Goal: Book appointment/travel/reservation

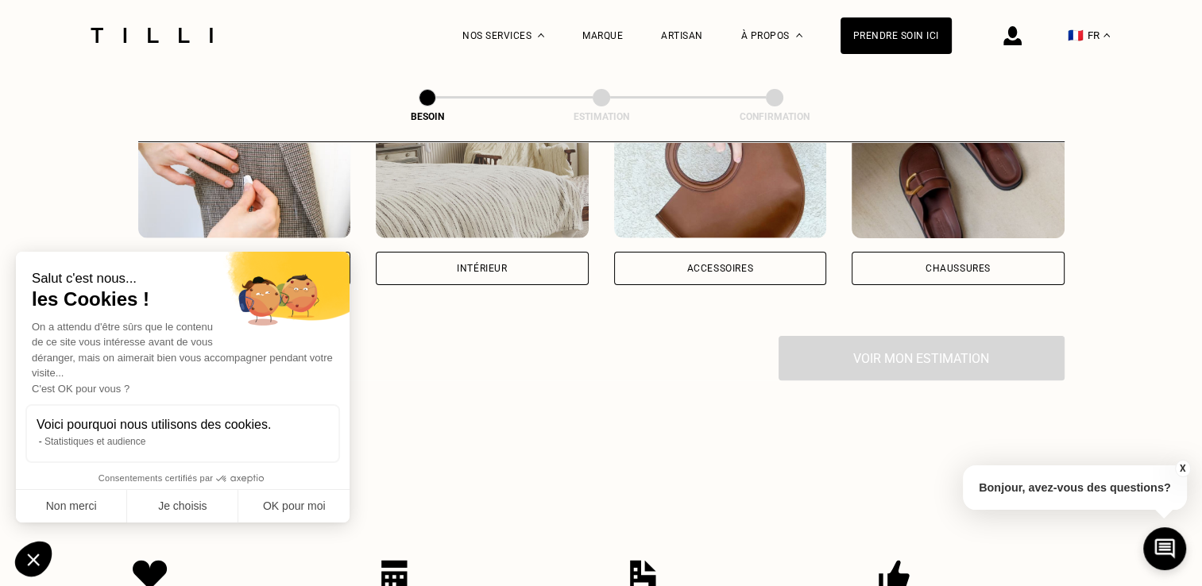
scroll to position [384, 0]
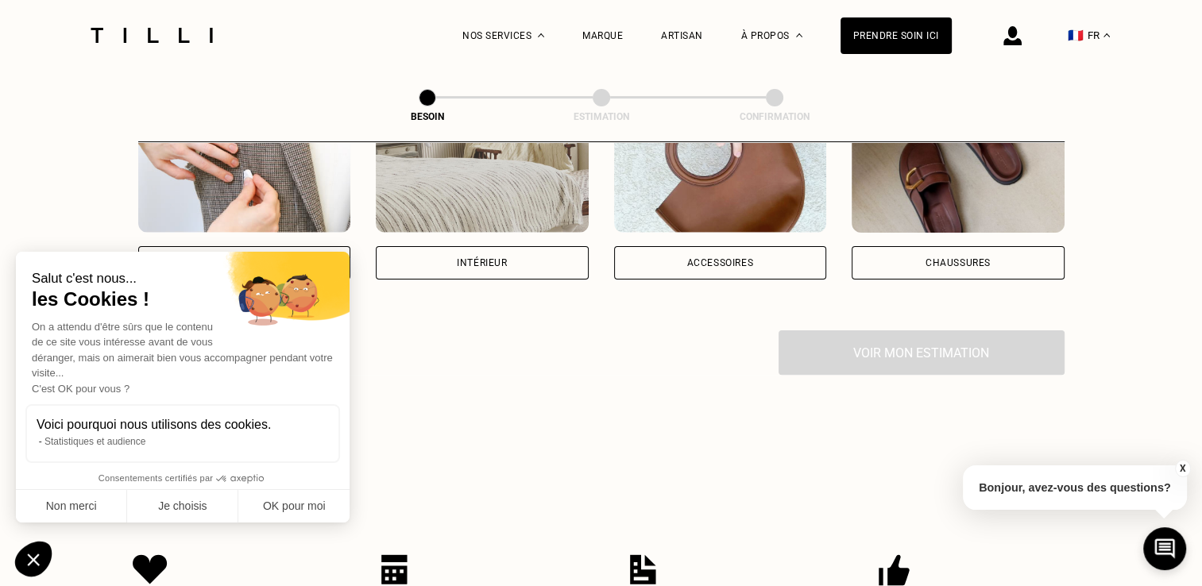
click at [326, 246] on div "Vêtements" at bounding box center [244, 262] width 213 height 33
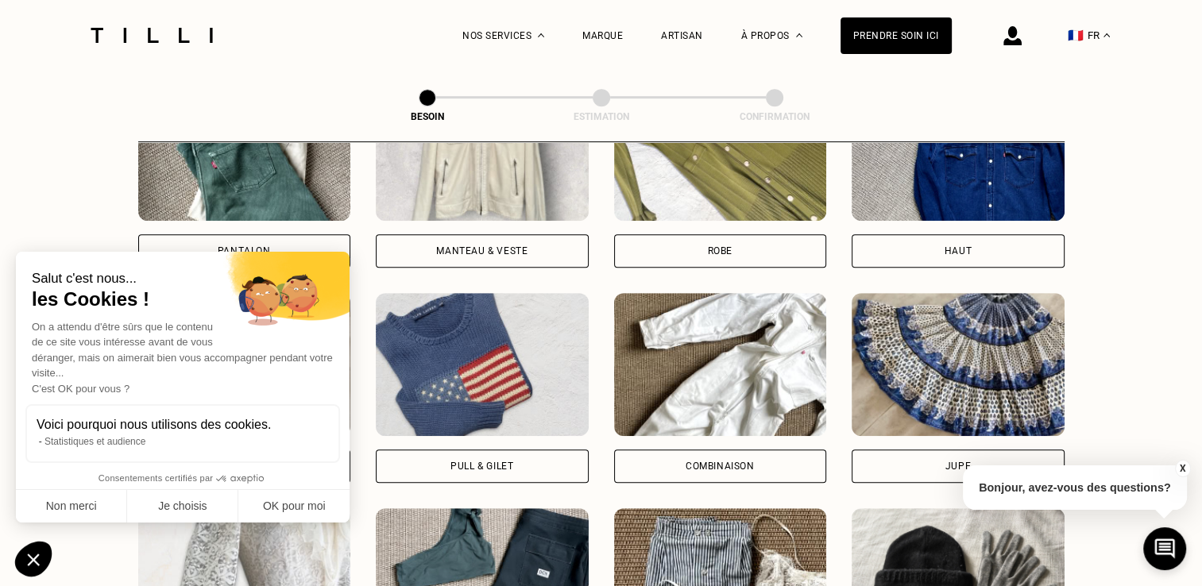
scroll to position [835, 0]
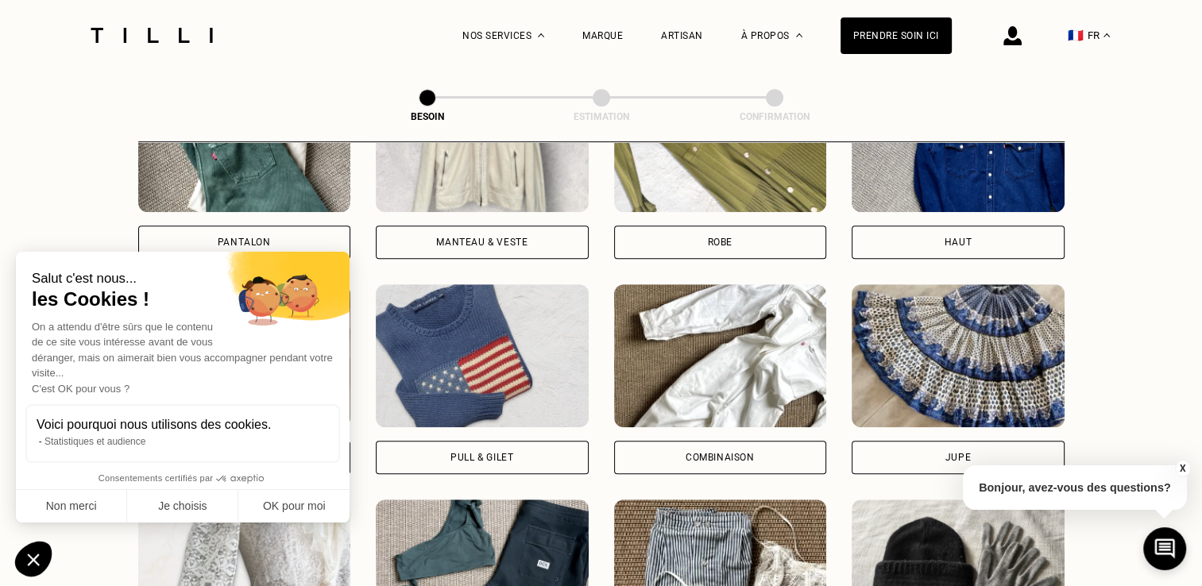
click at [488, 231] on div "Manteau & Veste" at bounding box center [482, 242] width 213 height 33
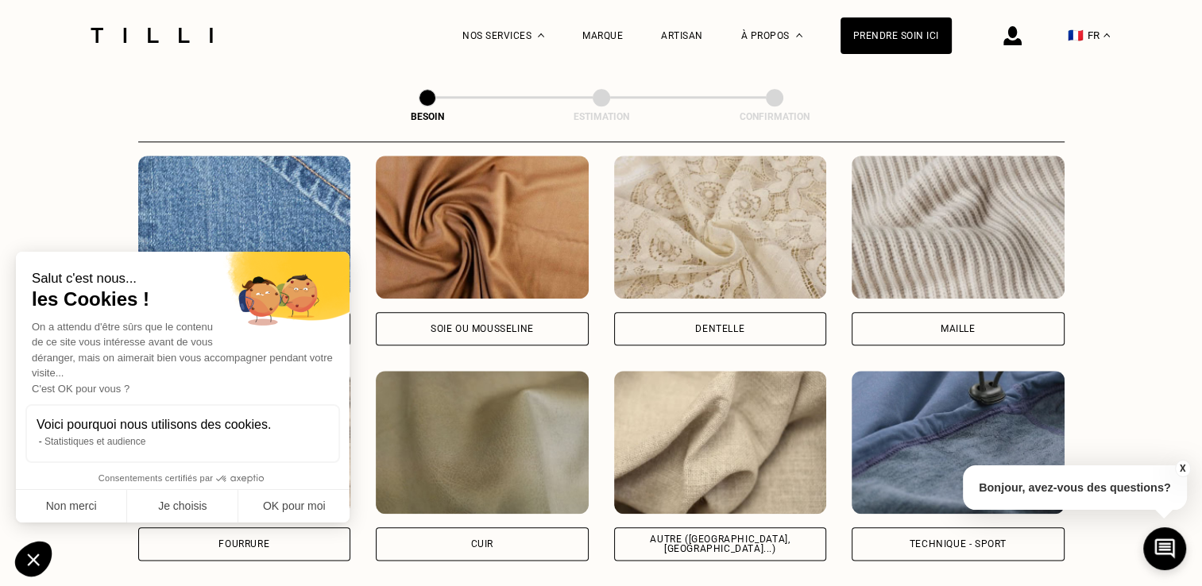
scroll to position [1751, 0]
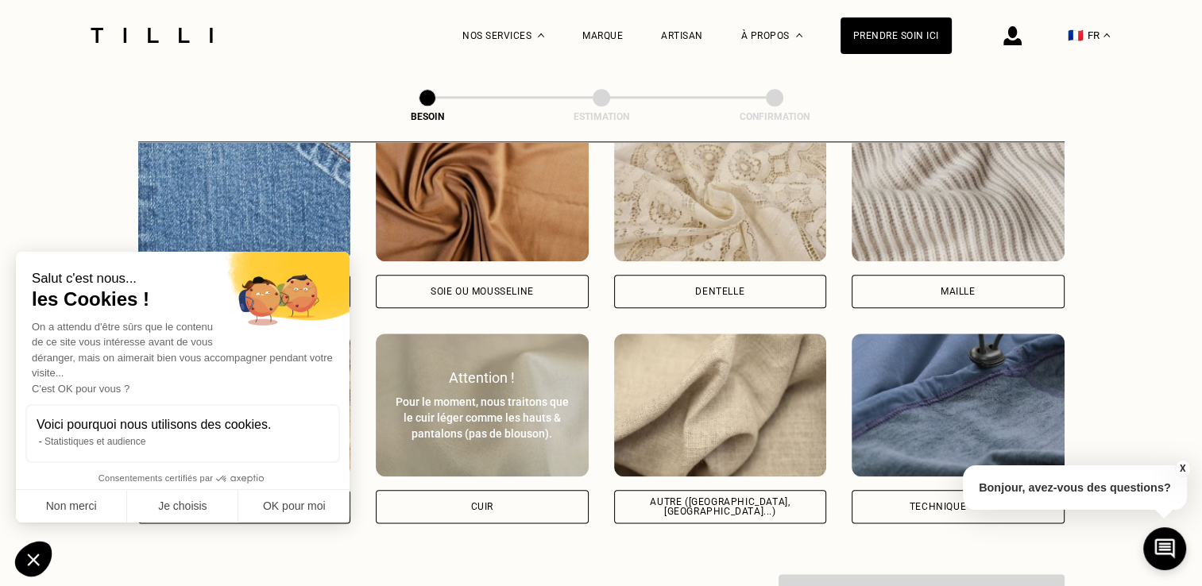
click at [534, 507] on div "Cuir" at bounding box center [482, 506] width 213 height 33
select select "FR"
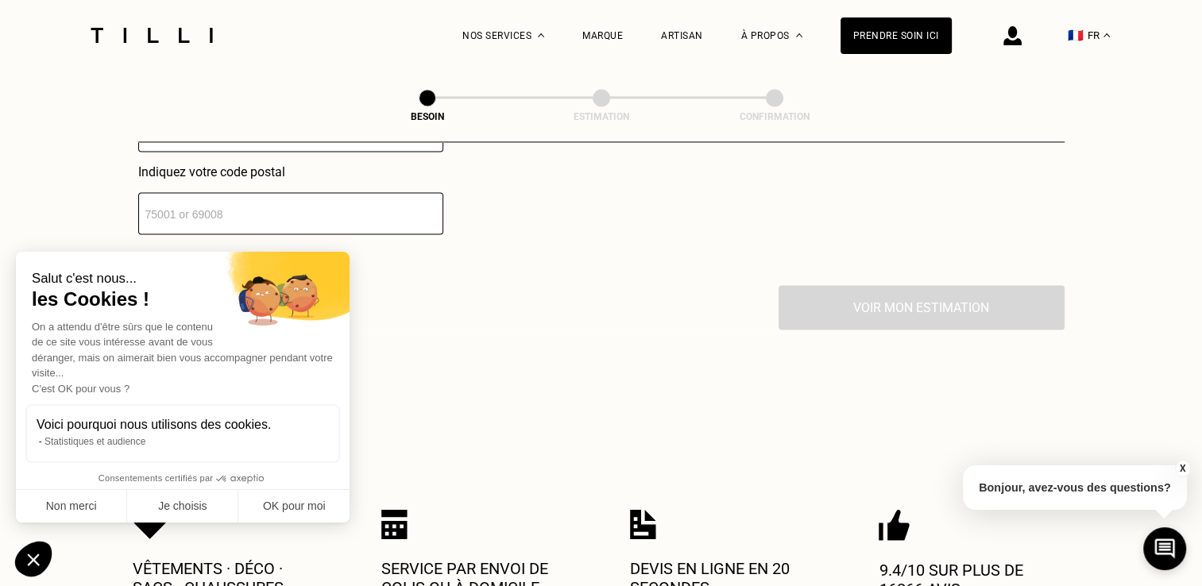
scroll to position [2428, 0]
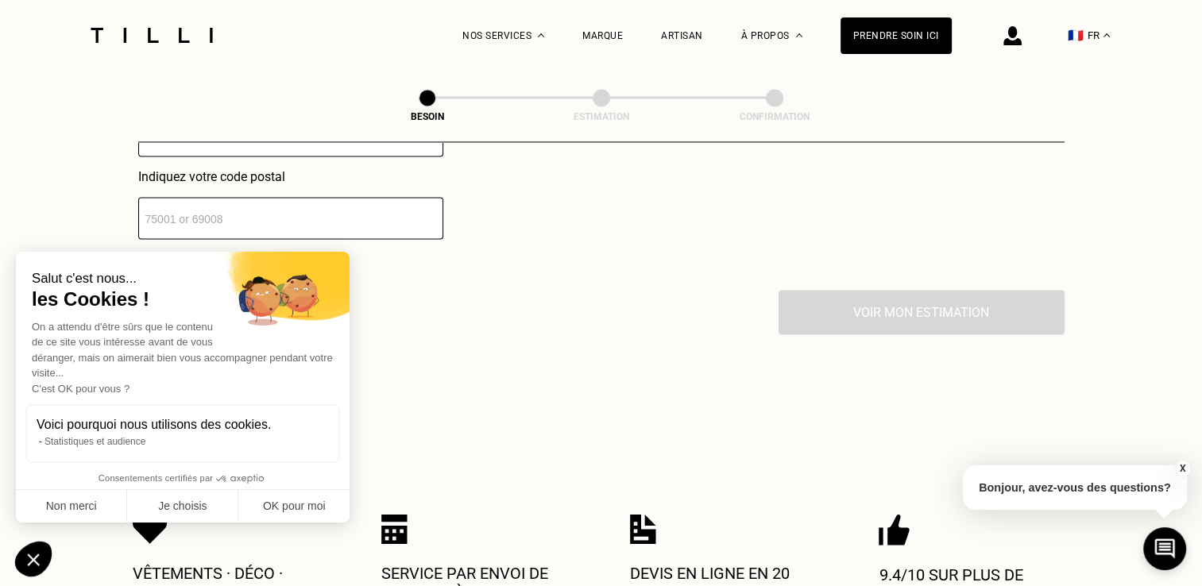
click at [371, 208] on input "number" at bounding box center [290, 218] width 305 height 42
type input "75014"
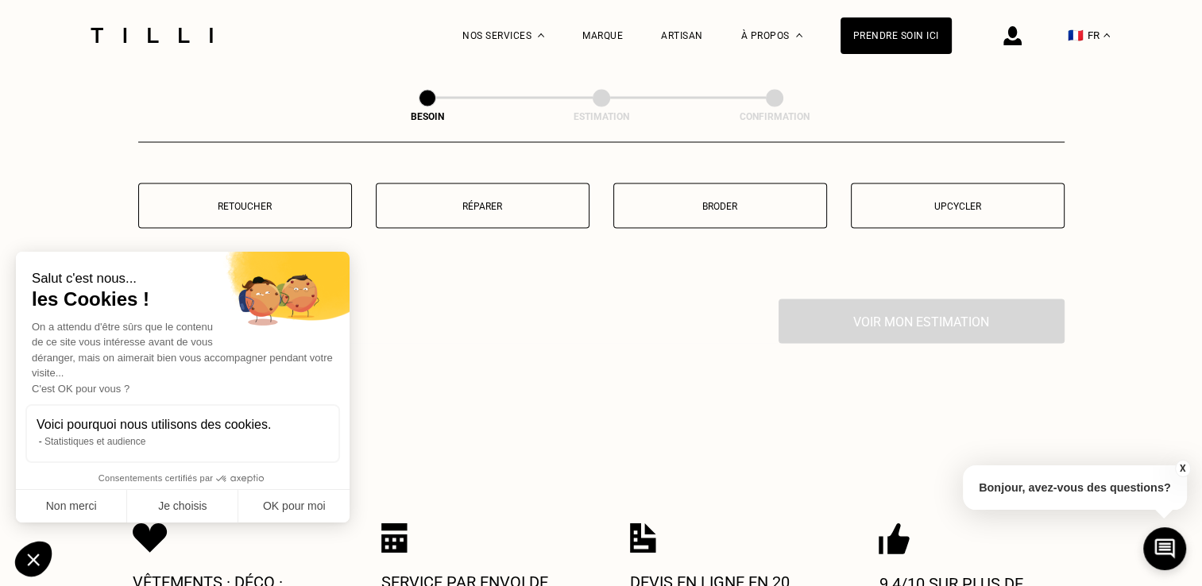
scroll to position [2838, 0]
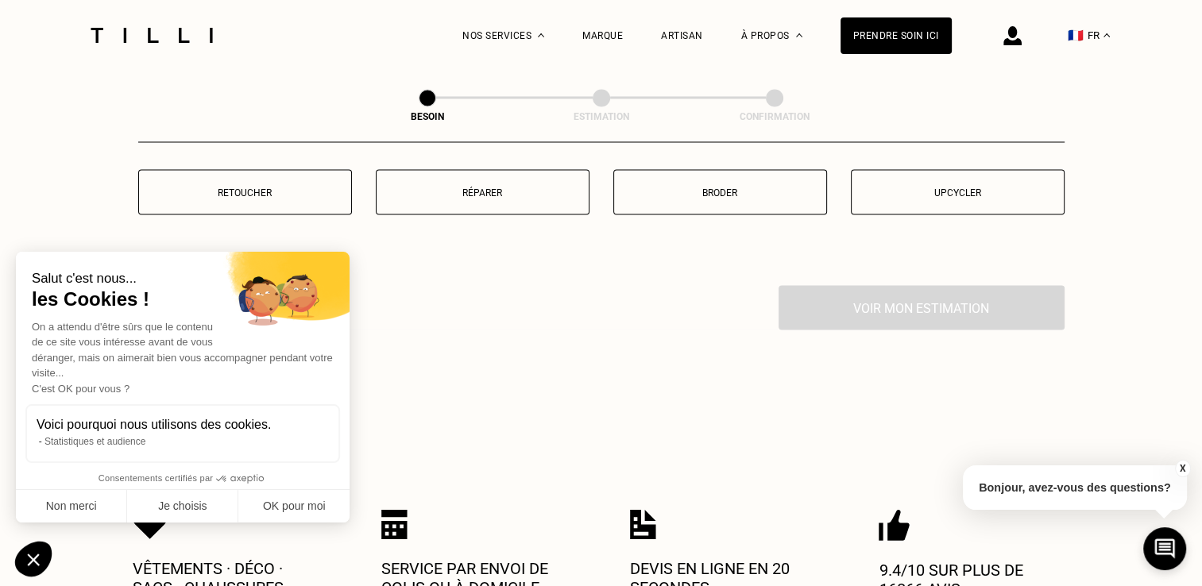
click at [232, 192] on button "Retoucher" at bounding box center [245, 191] width 214 height 45
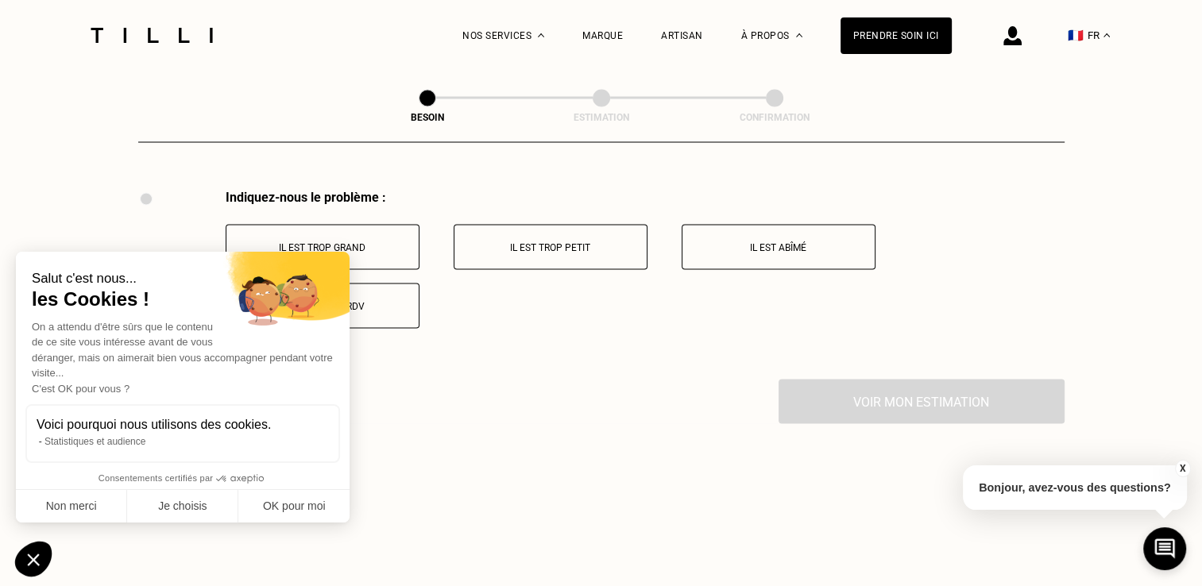
scroll to position [2936, 0]
click at [410, 230] on button "Il est trop grand" at bounding box center [323, 244] width 194 height 45
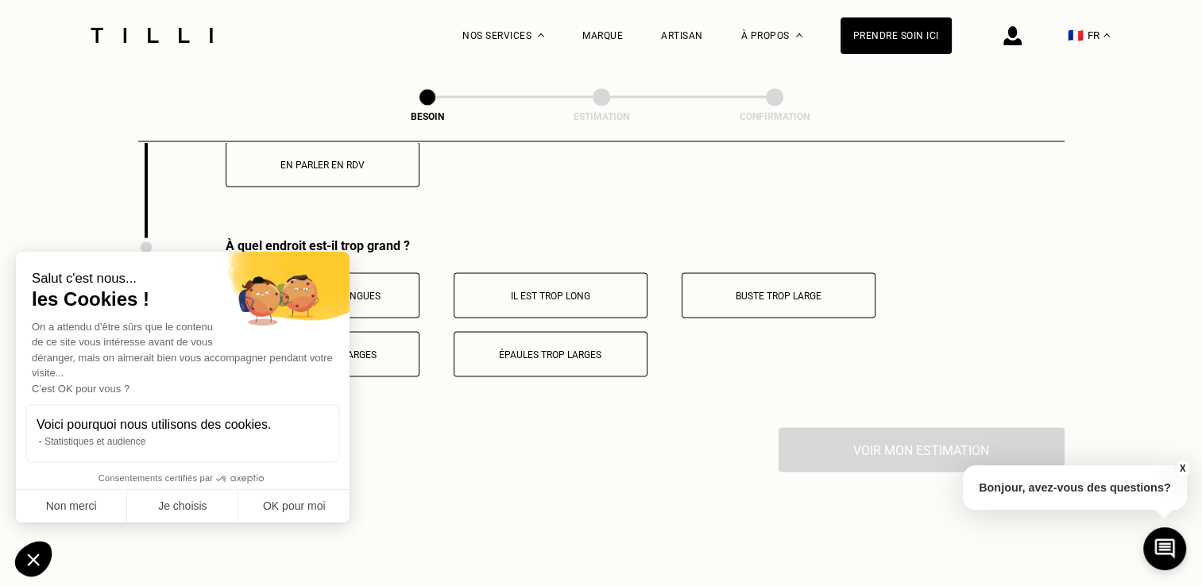
scroll to position [3126, 0]
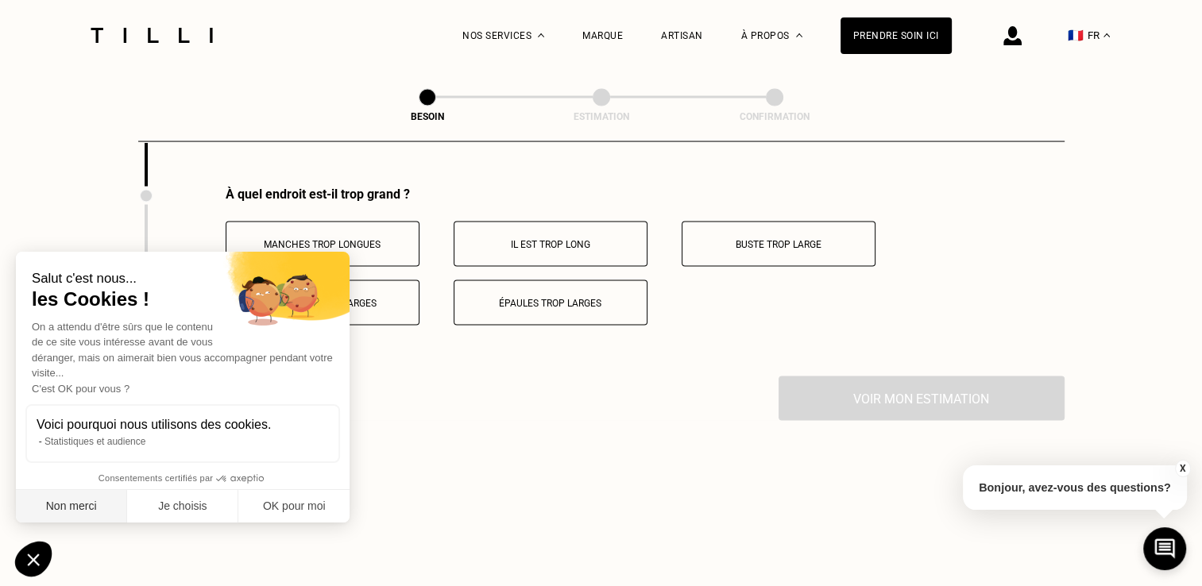
click at [83, 516] on button "Non merci" at bounding box center [71, 506] width 111 height 33
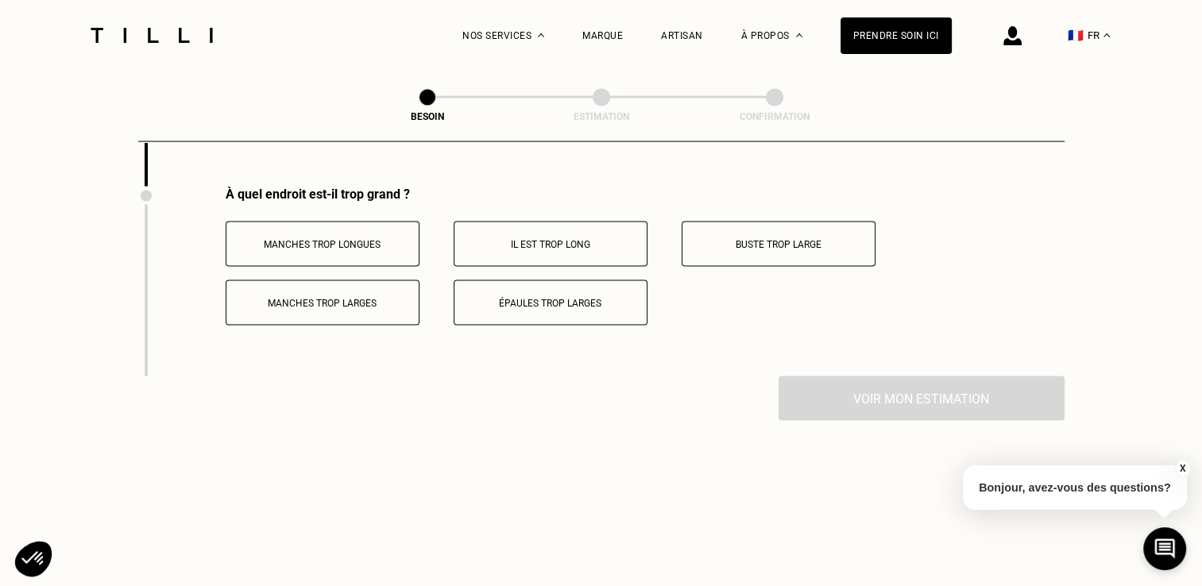
click at [378, 306] on button "Manches trop larges" at bounding box center [323, 302] width 194 height 45
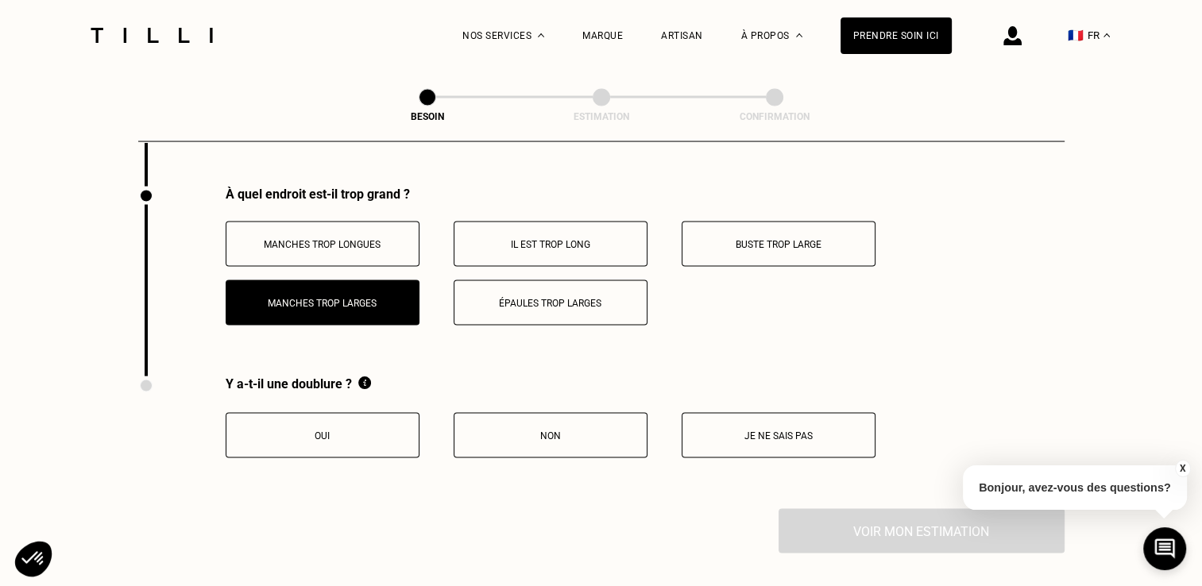
click at [520, 298] on p "Épaules trop larges" at bounding box center [550, 303] width 176 height 11
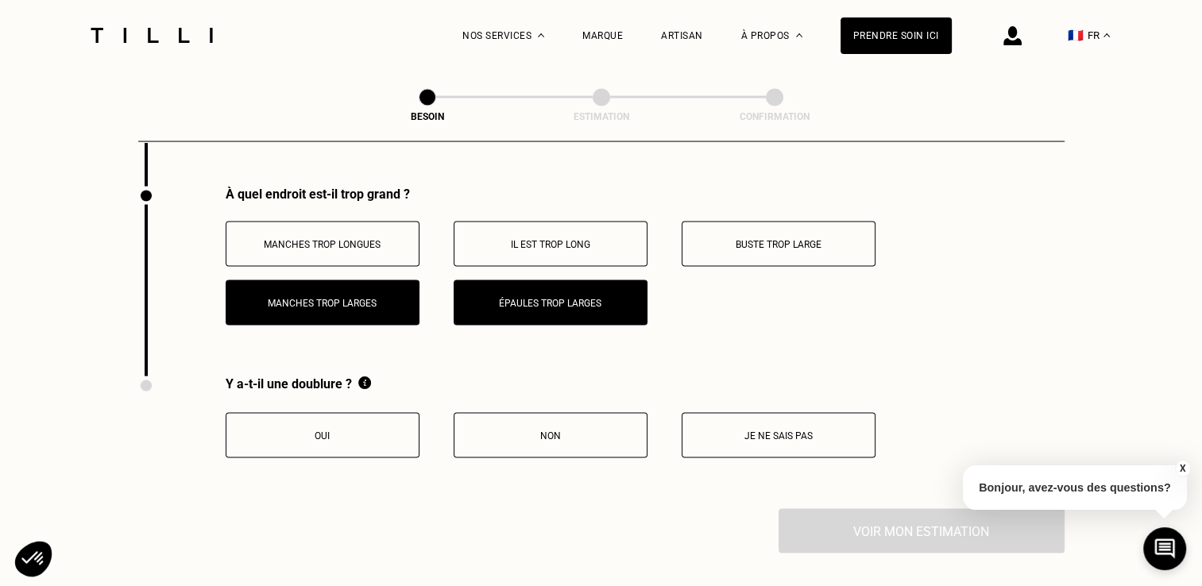
click at [379, 245] on button "Manches trop longues" at bounding box center [323, 244] width 194 height 45
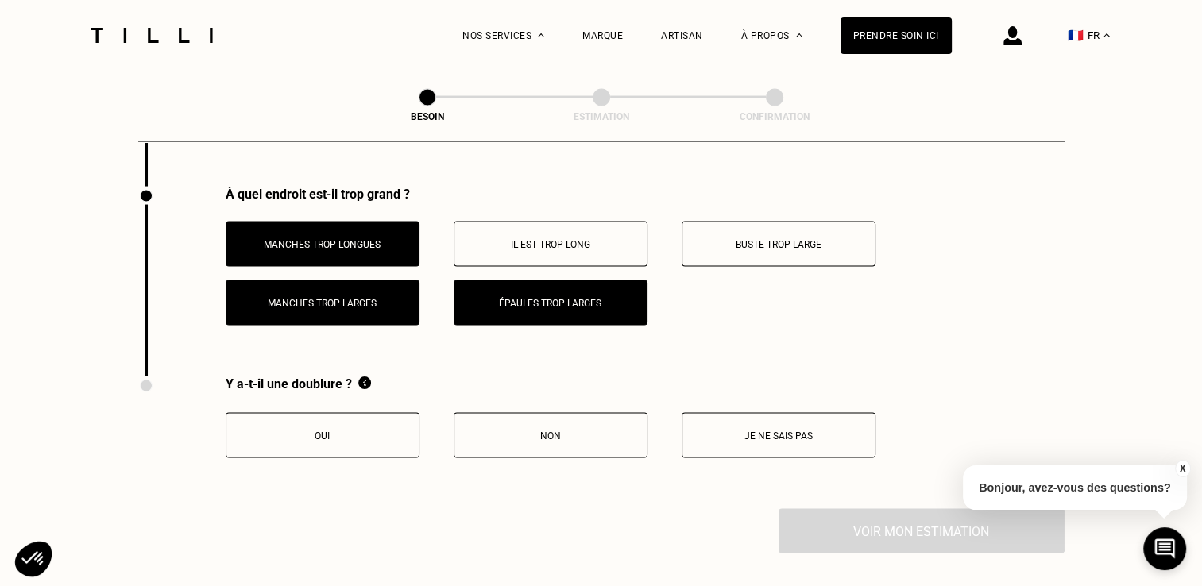
click at [372, 432] on p "Oui" at bounding box center [322, 435] width 176 height 11
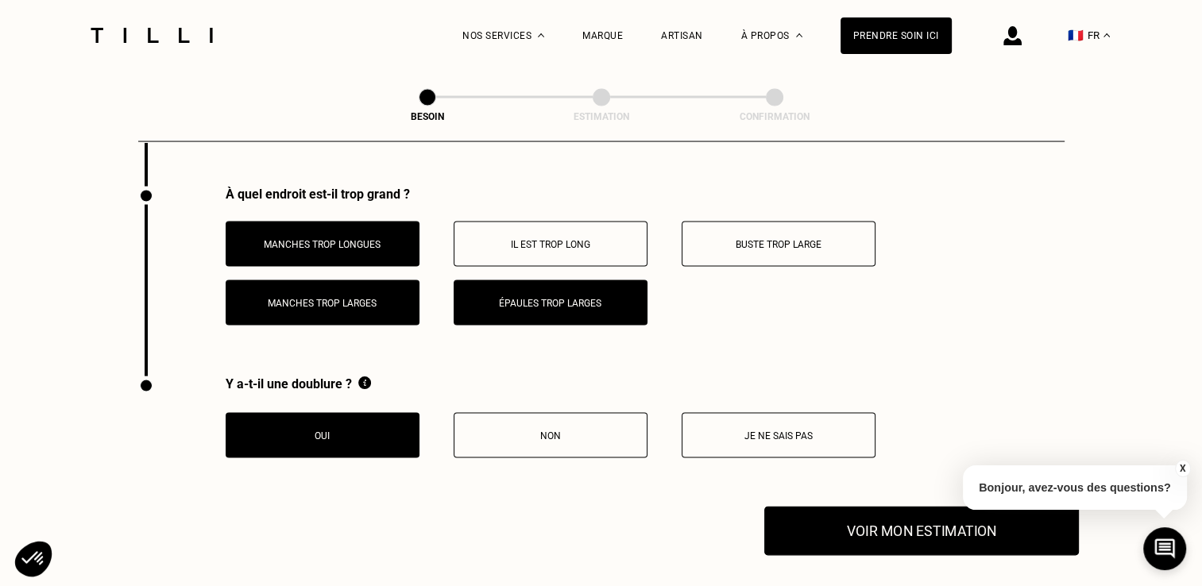
click at [818, 538] on button "Voir mon estimation" at bounding box center [921, 531] width 314 height 49
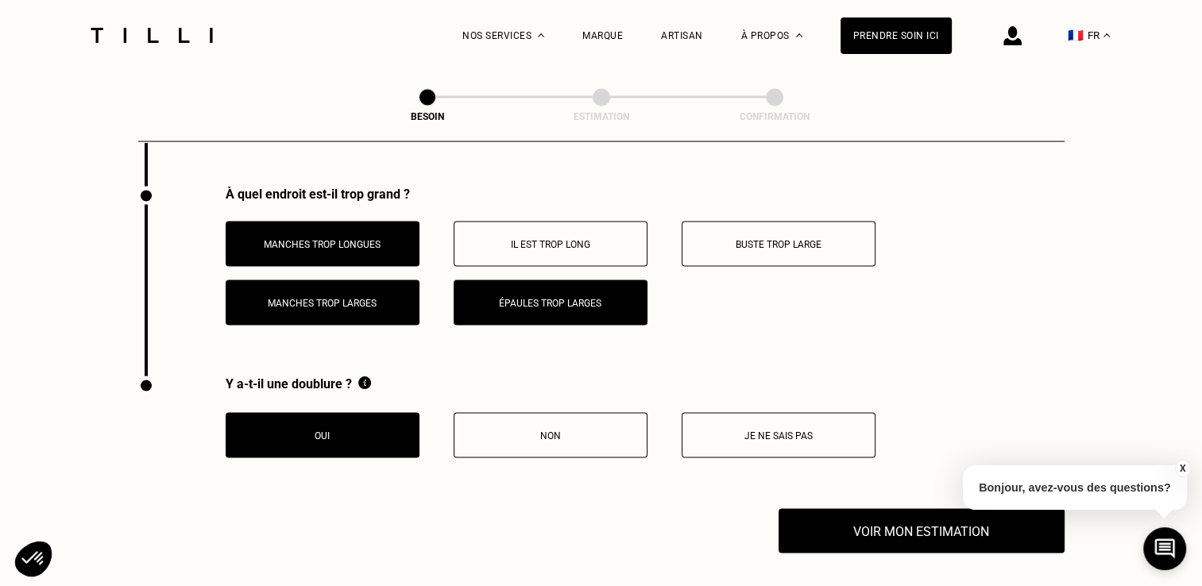
click at [391, 239] on p "Manches trop longues" at bounding box center [322, 244] width 176 height 11
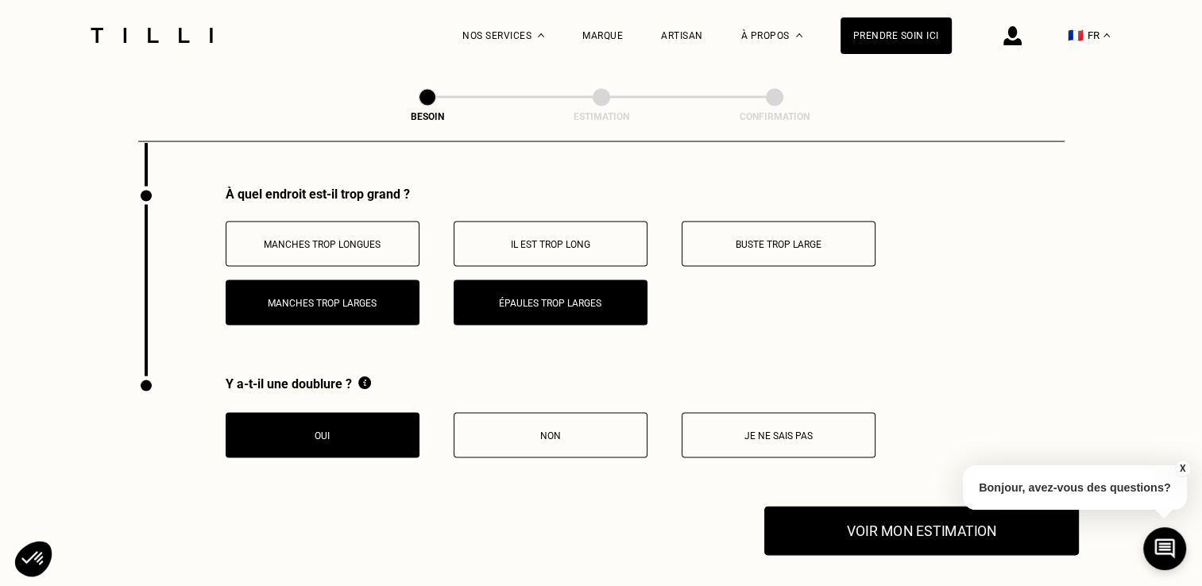
click at [878, 519] on button "Voir mon estimation" at bounding box center [921, 531] width 314 height 49
